Goal: Use online tool/utility: Utilize a website feature to perform a specific function

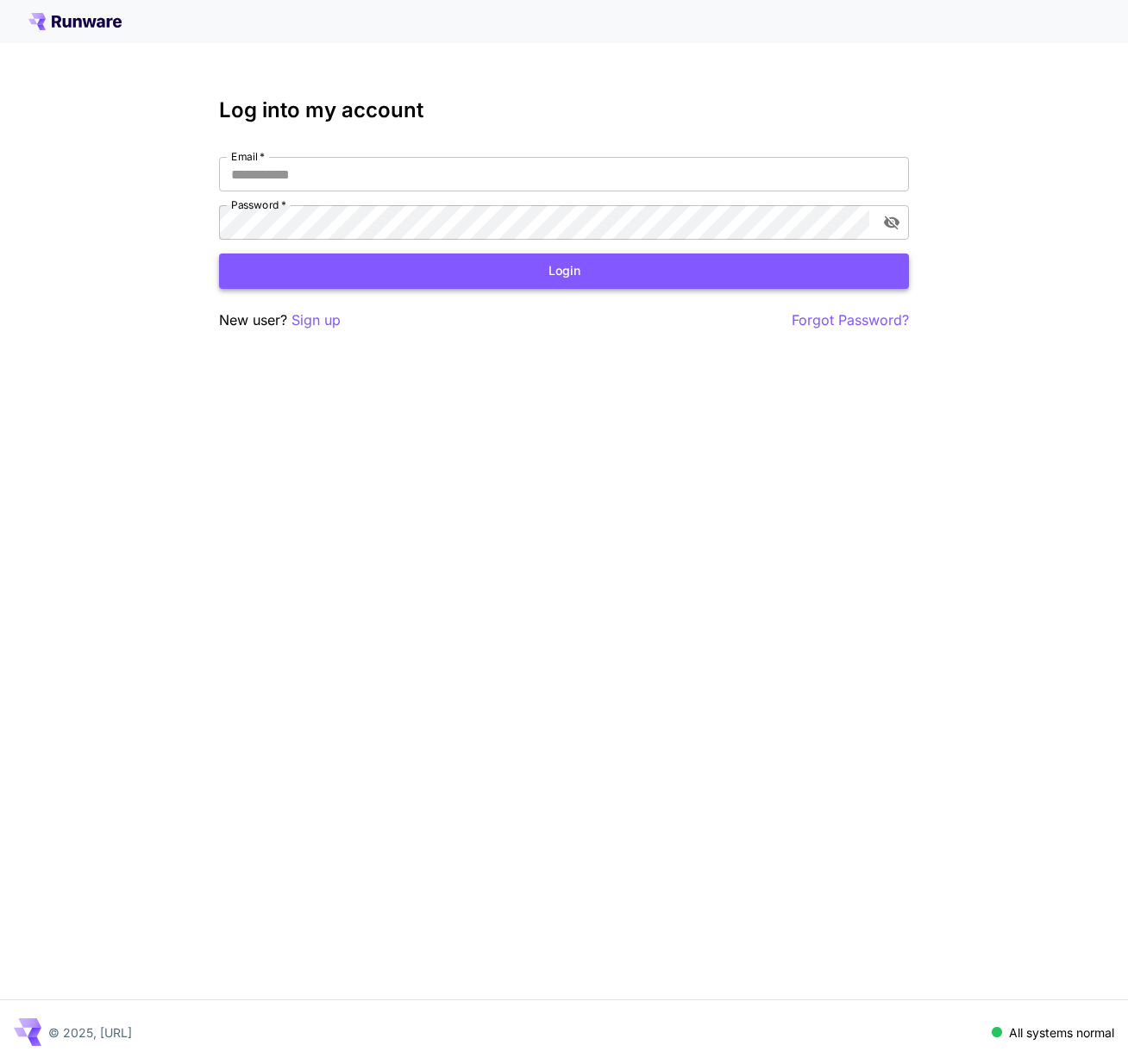
type input "**********"
click at [461, 281] on button "Login" at bounding box center [564, 271] width 689 height 35
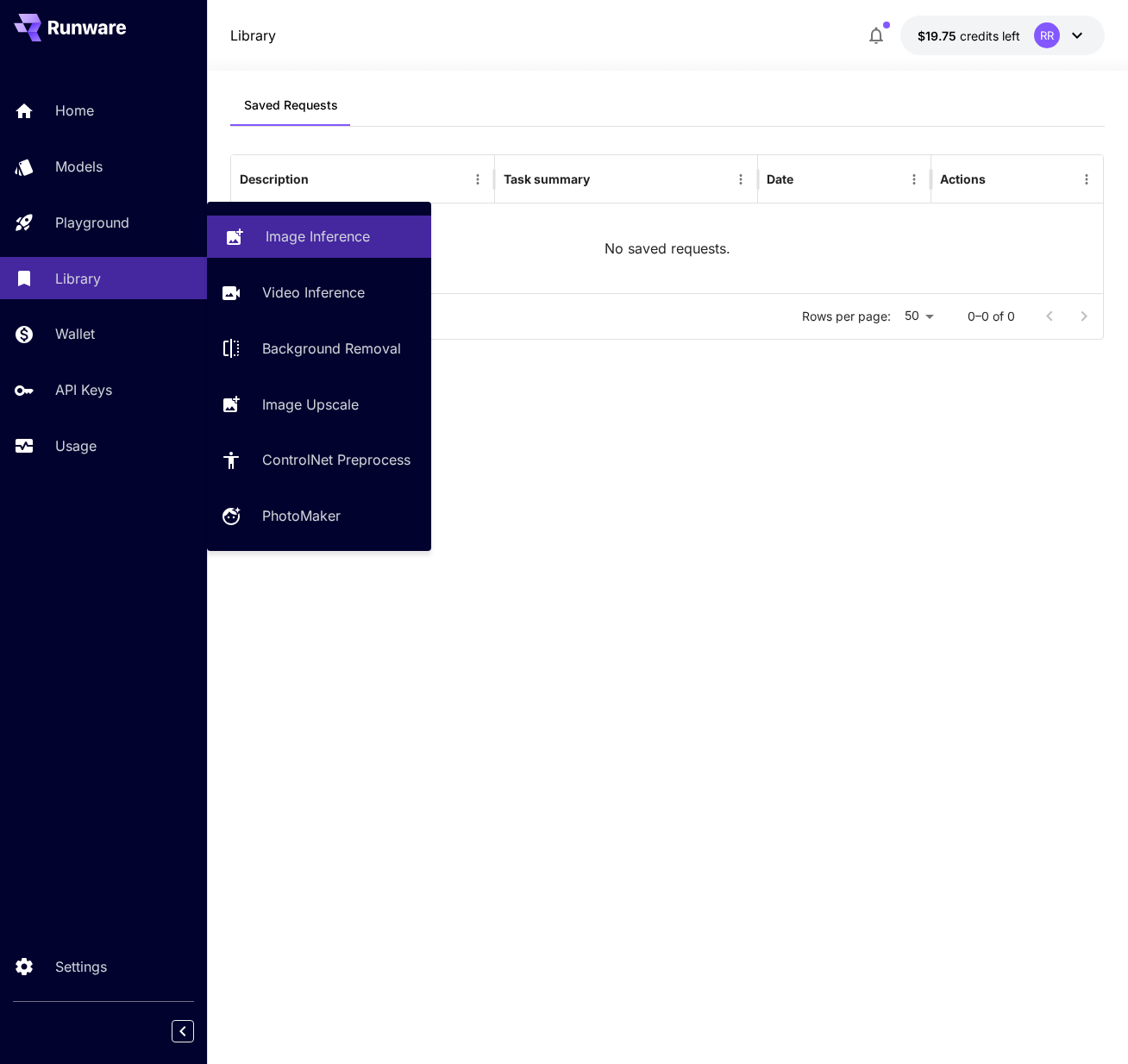
click at [312, 243] on p "Image Inference" at bounding box center [318, 237] width 104 height 21
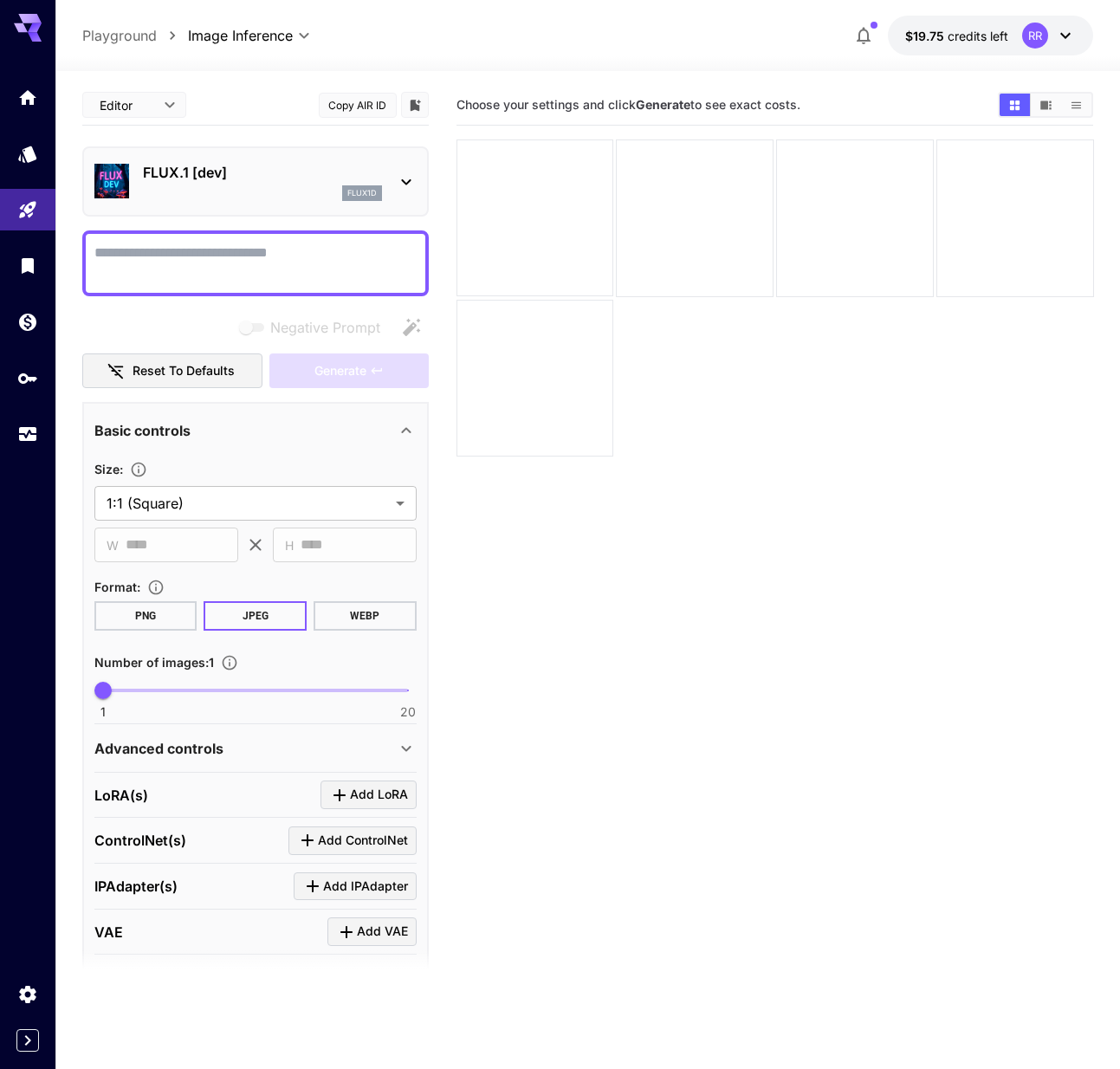
click at [397, 178] on icon at bounding box center [406, 182] width 21 height 21
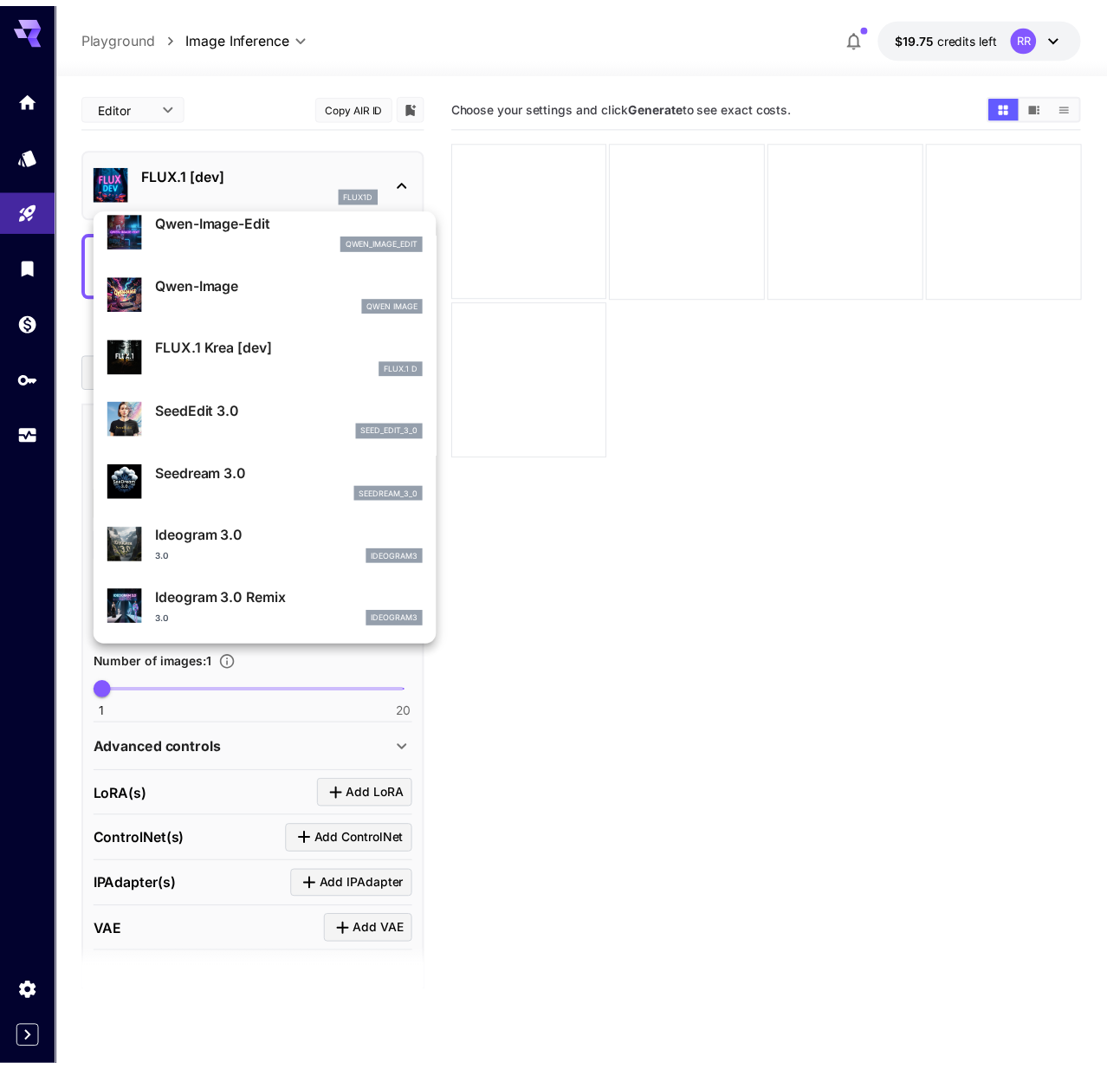
scroll to position [188, 0]
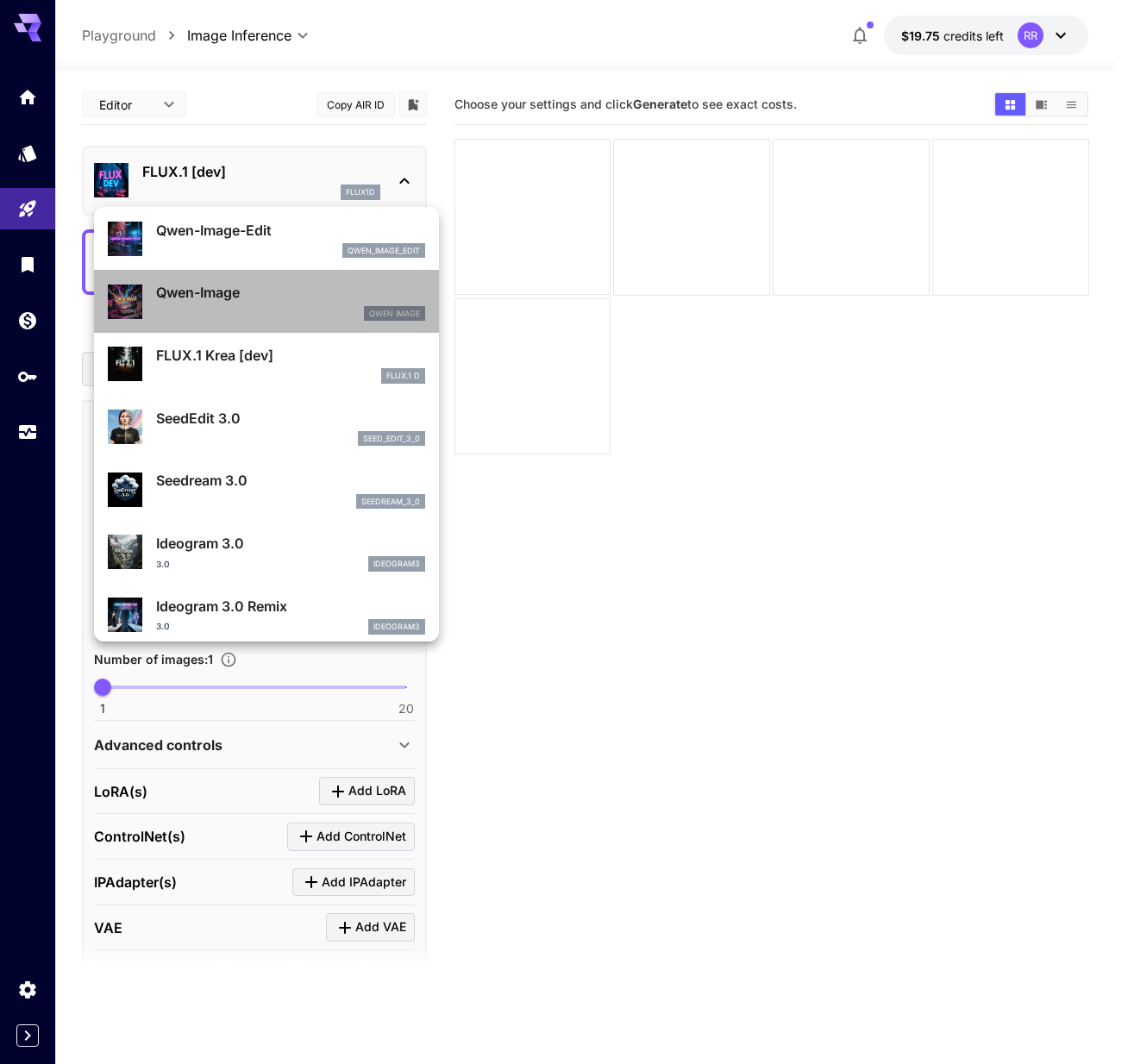
click at [270, 297] on p "Qwen-Image" at bounding box center [290, 292] width 269 height 21
type input "**"
type input "***"
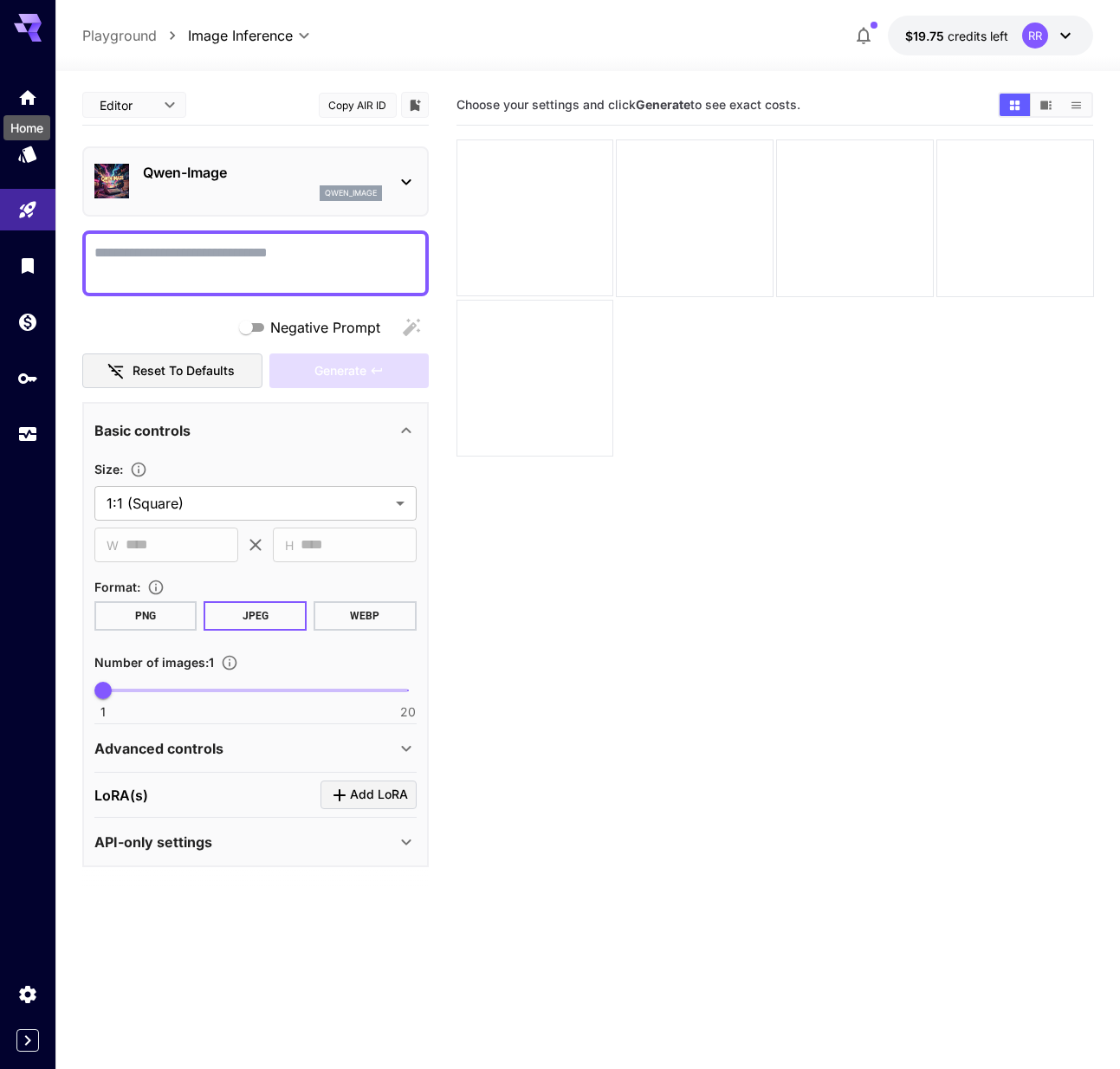
click at [29, 103] on div "Home" at bounding box center [26, 122] width 50 height 39
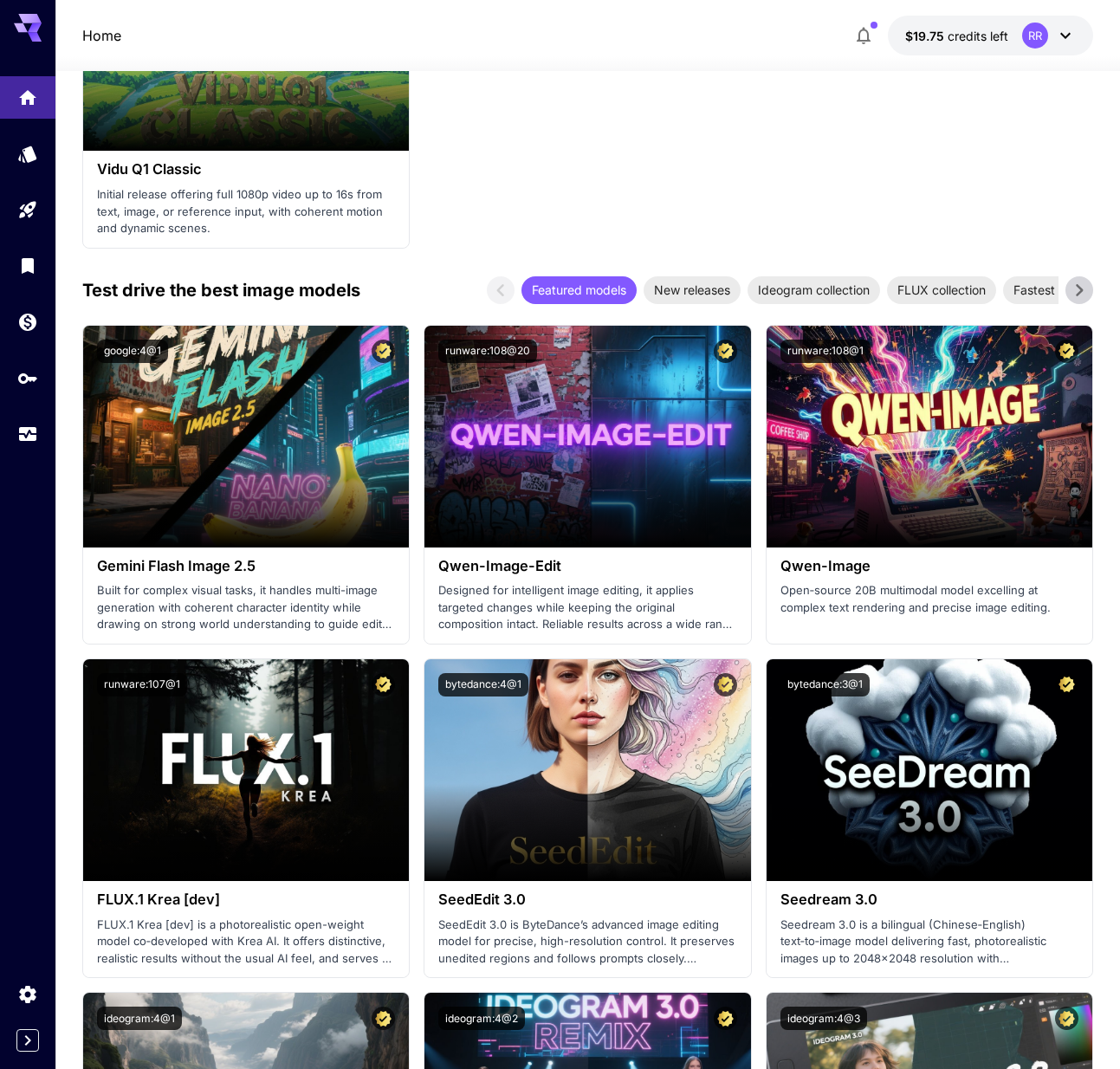
scroll to position [2763, 0]
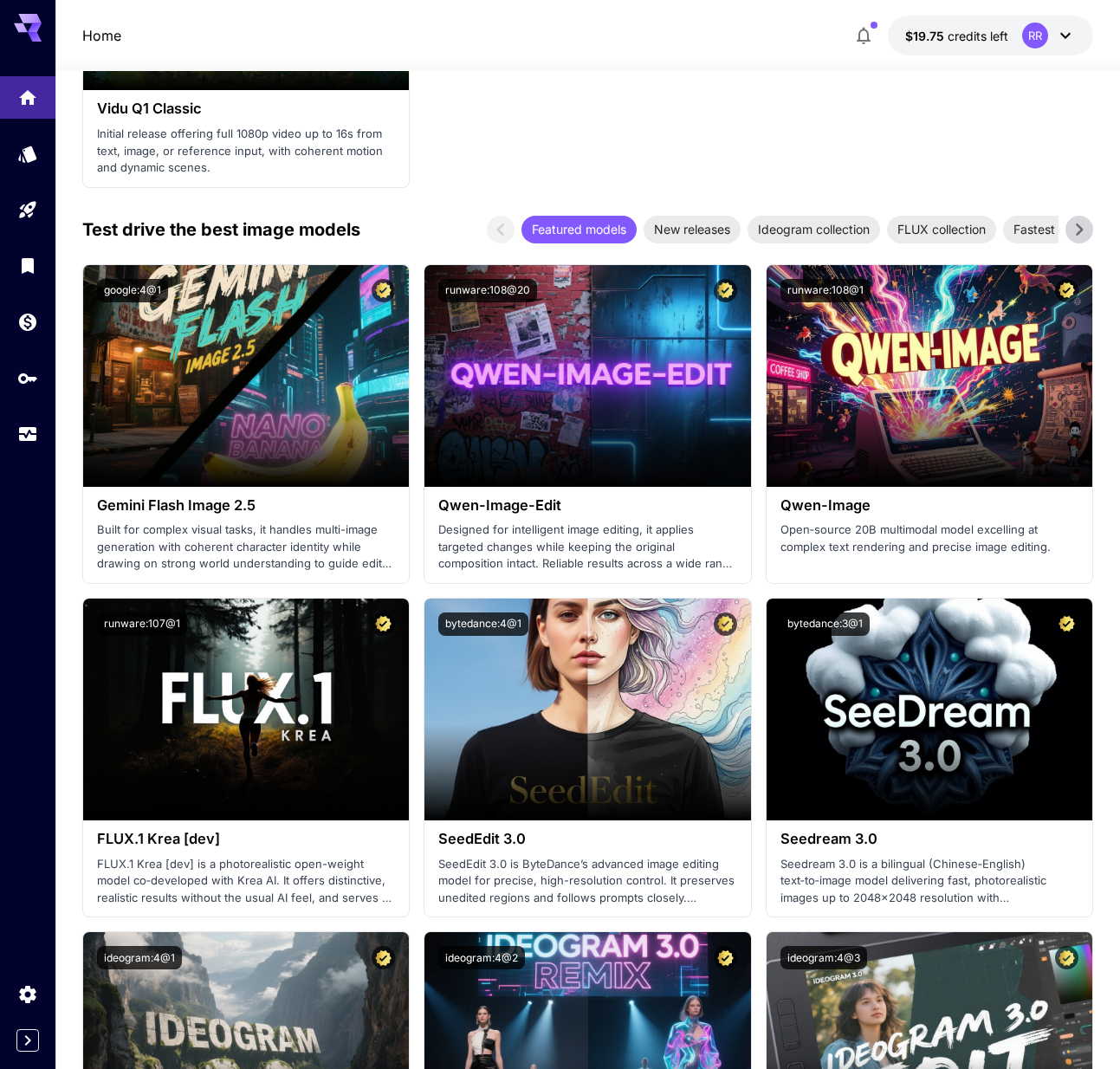
click at [1079, 229] on icon at bounding box center [1079, 229] width 26 height 26
click at [1079, 229] on icon at bounding box center [1079, 229] width 26 height 26
click at [942, 225] on span "Anime & stylized art" at bounding box center [933, 229] width 134 height 19
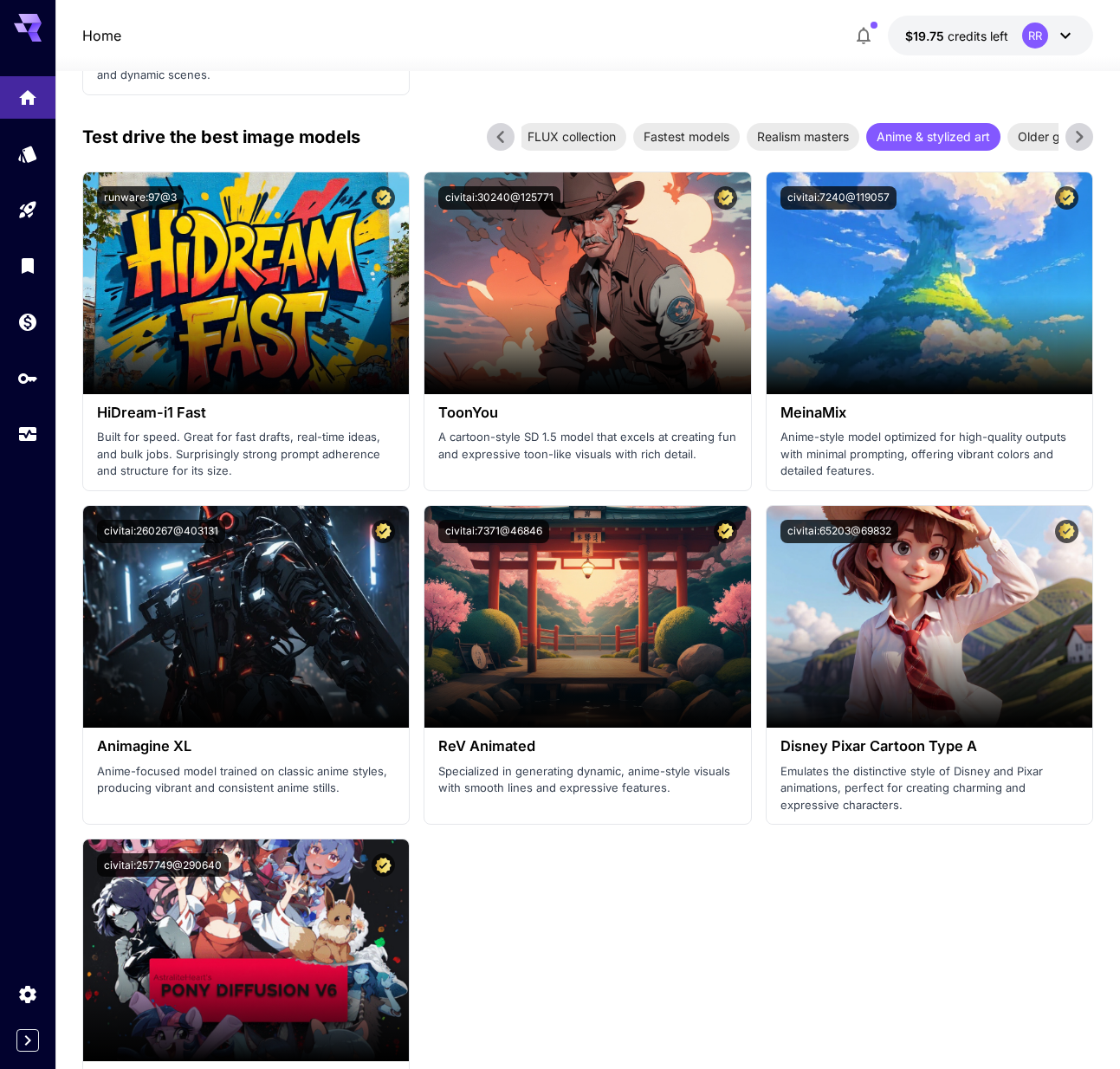
scroll to position [2859, 0]
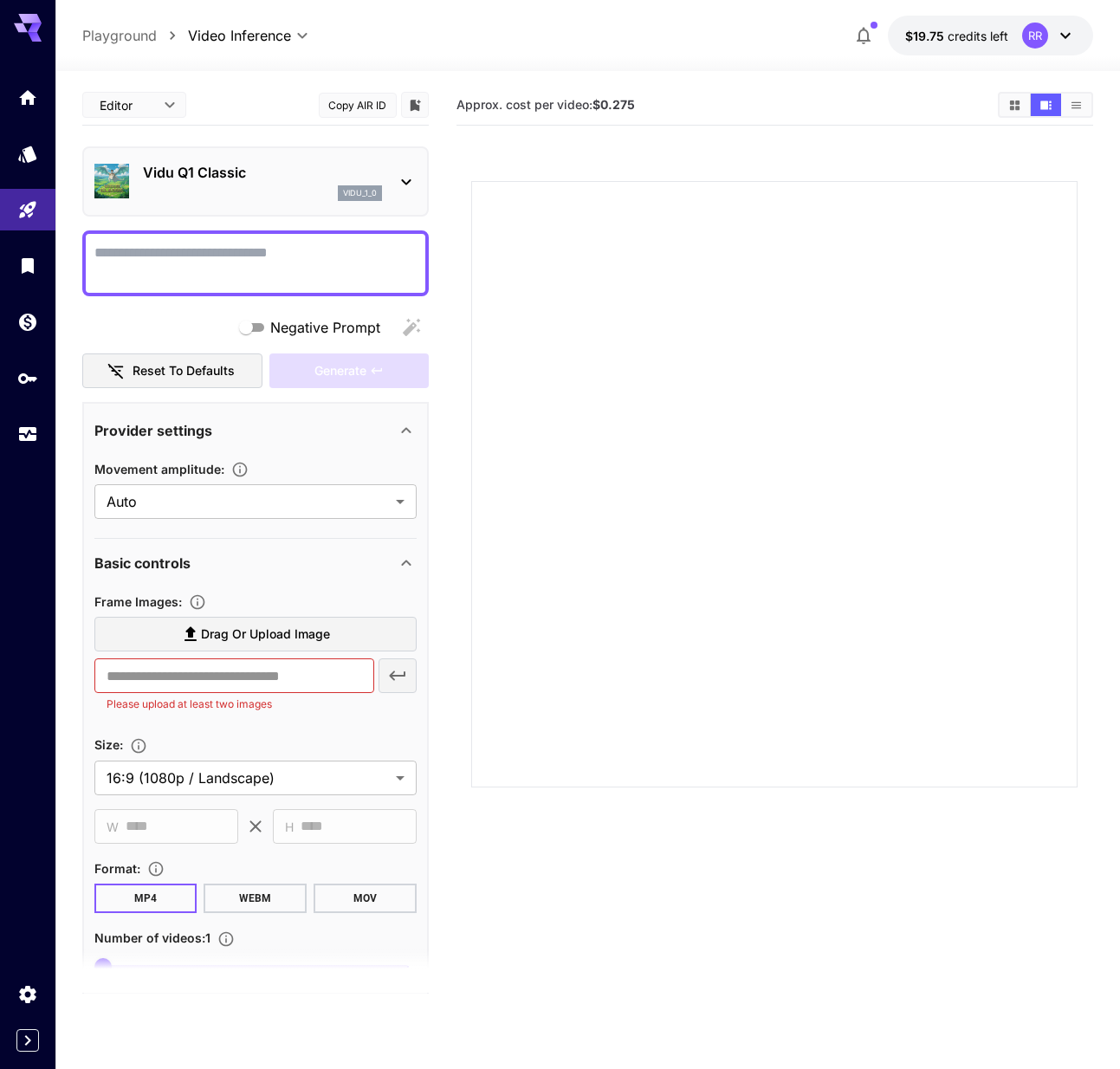
click at [397, 174] on icon at bounding box center [406, 182] width 21 height 21
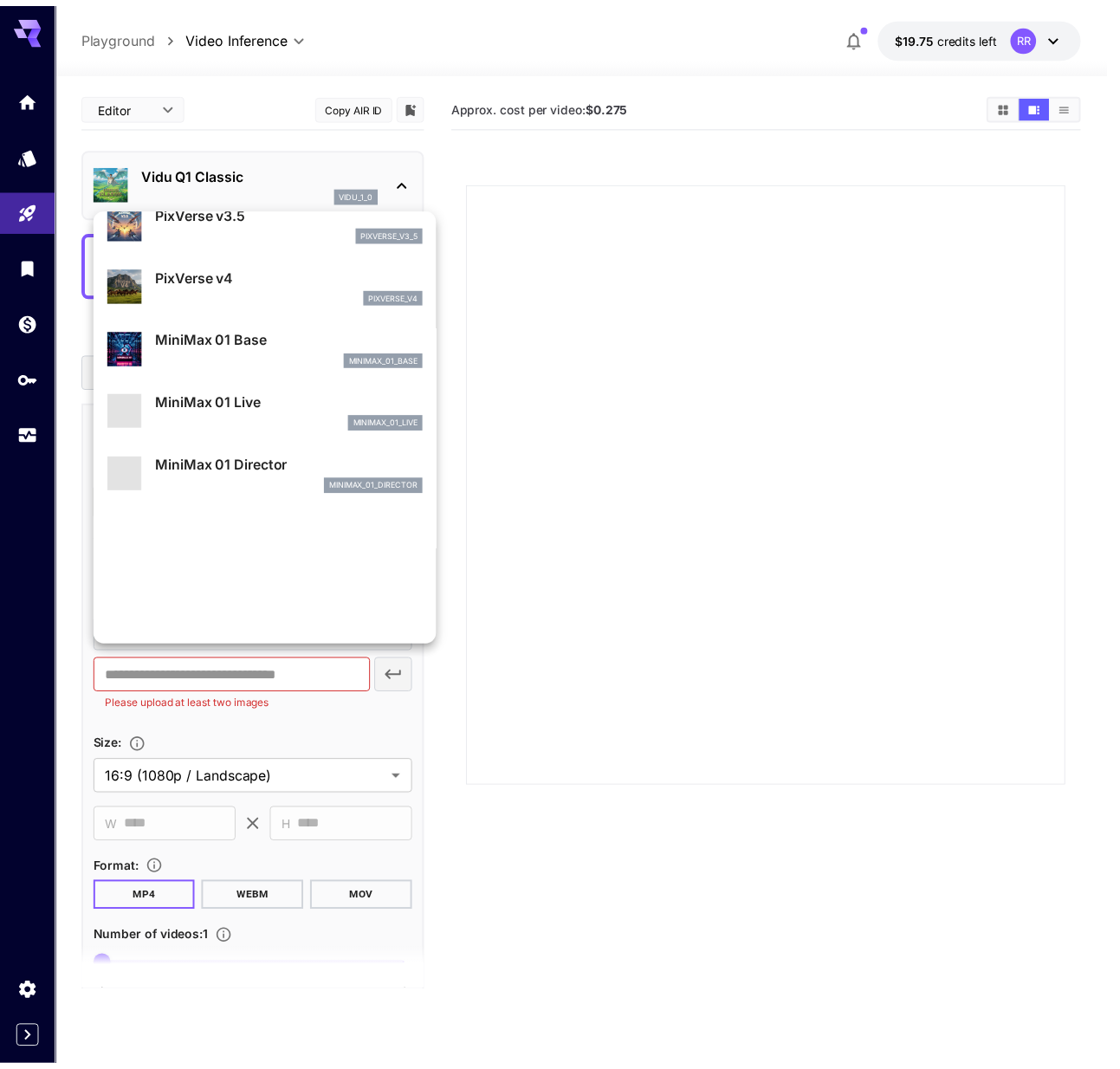
scroll to position [1275, 0]
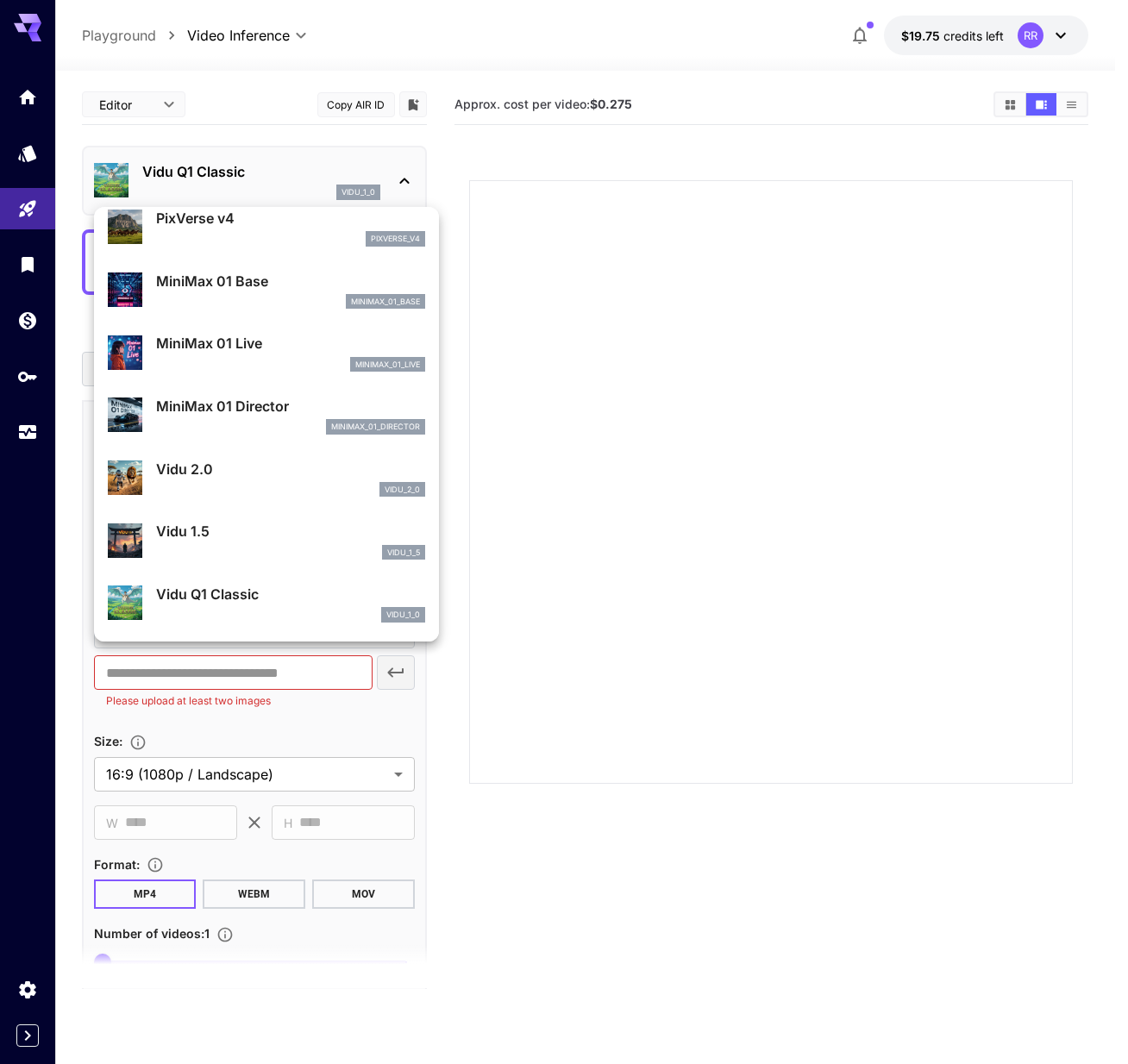
click at [110, 32] on div at bounding box center [564, 532] width 1128 height 1064
